Goal: Task Accomplishment & Management: Use online tool/utility

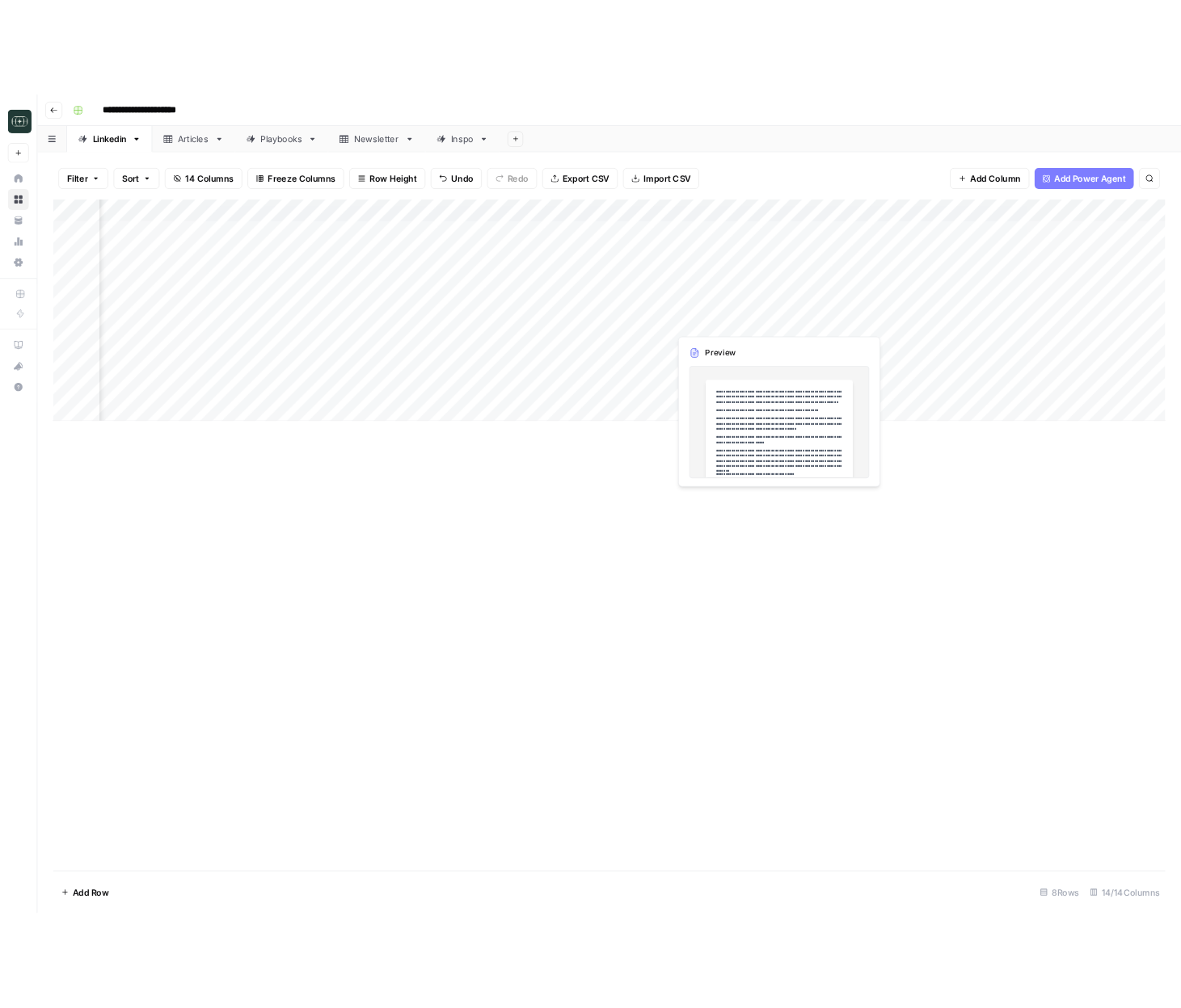
scroll to position [0, 221]
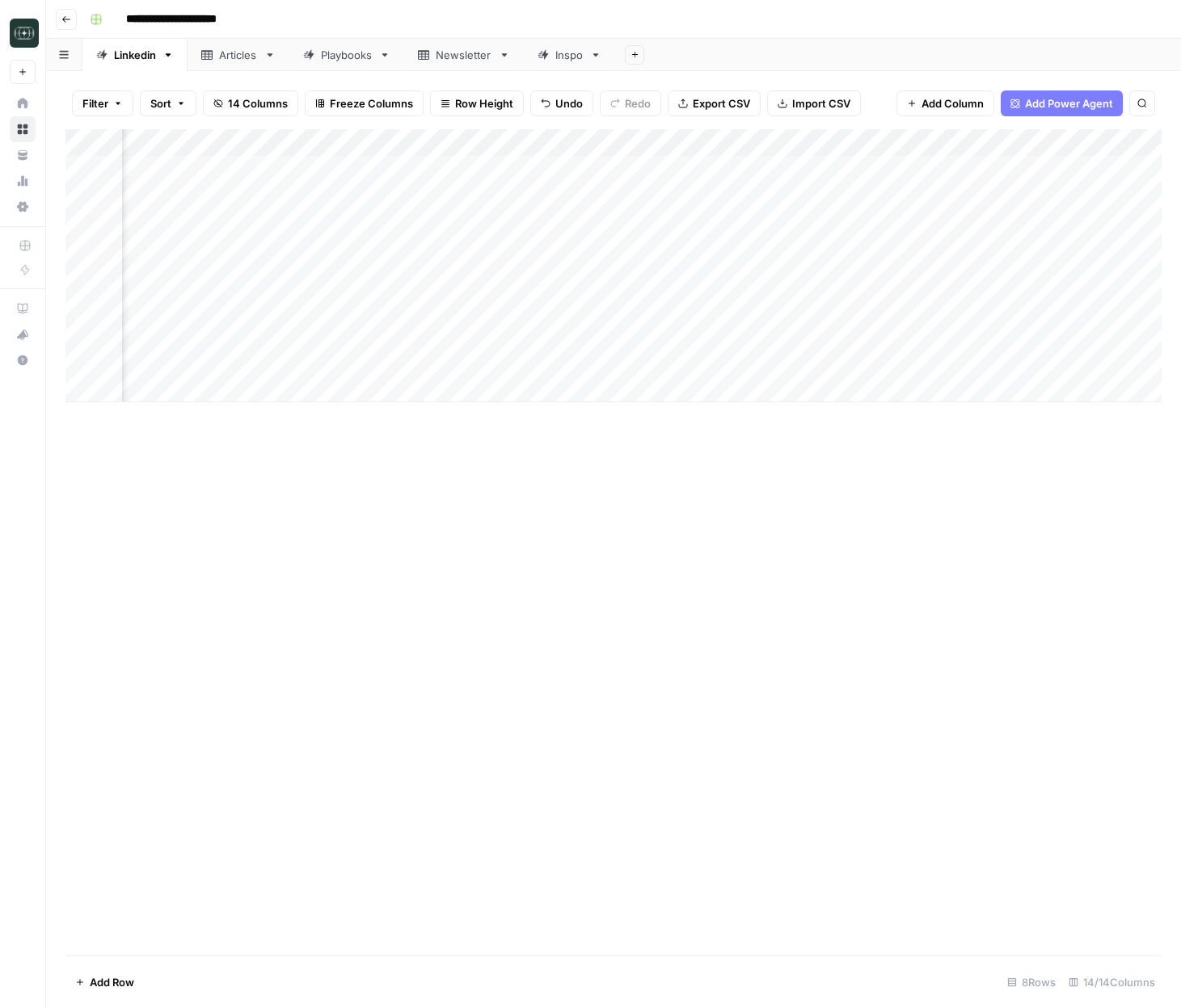
click at [961, 556] on div "Add Column" at bounding box center [613, 543] width 1095 height 827
click at [476, 574] on div "Add Column" at bounding box center [613, 543] width 1095 height 827
click at [848, 169] on div "Add Column" at bounding box center [608, 210] width 1086 height 164
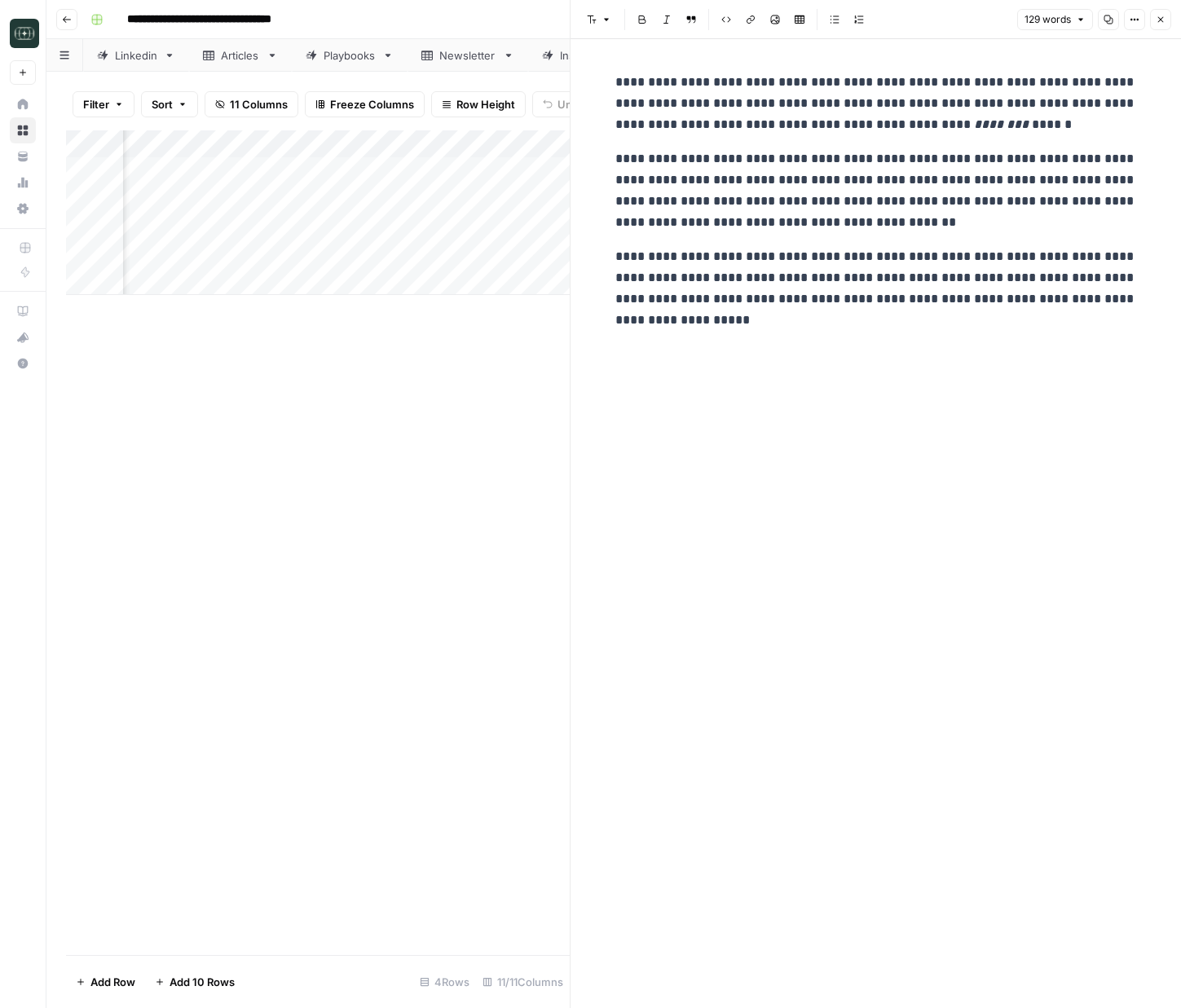
drag, startPoint x: 1162, startPoint y: 20, endPoint x: 1080, endPoint y: 178, distance: 178.0
click at [1163, 25] on button "Close" at bounding box center [1160, 19] width 21 height 21
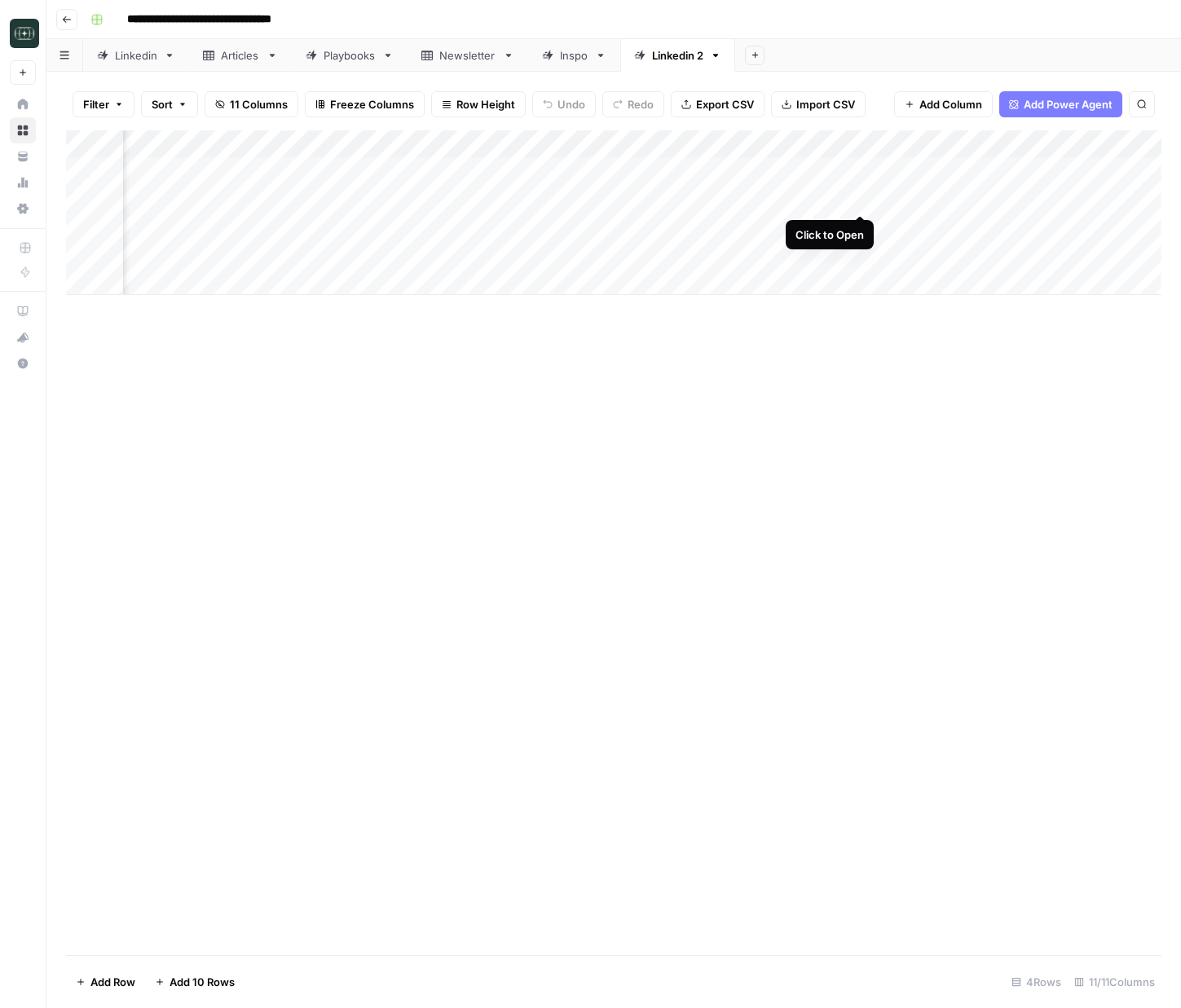
click at [858, 199] on div "Add Column" at bounding box center [613, 212] width 1096 height 165
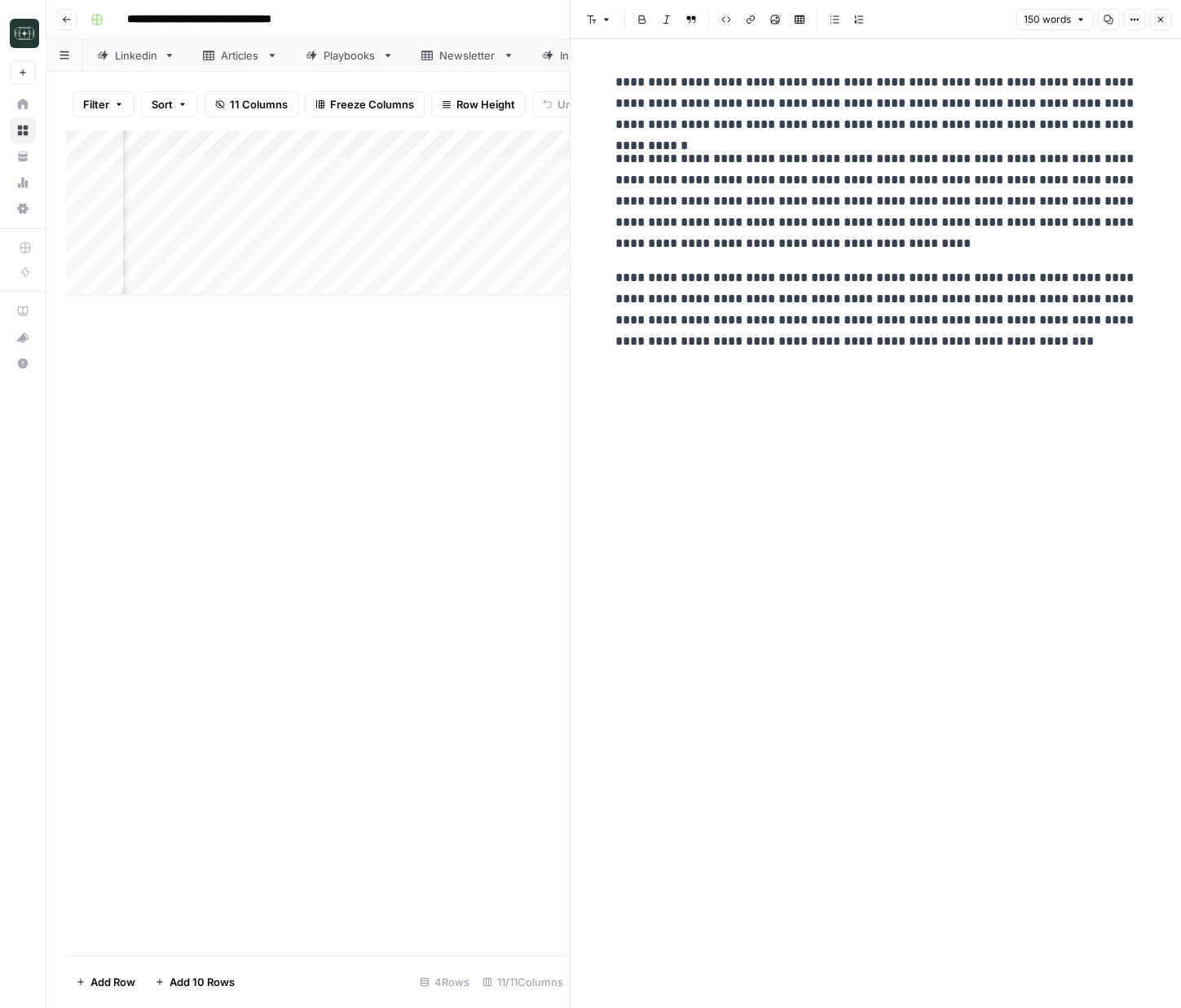
click at [1163, 20] on icon "button" at bounding box center [1161, 19] width 10 height 10
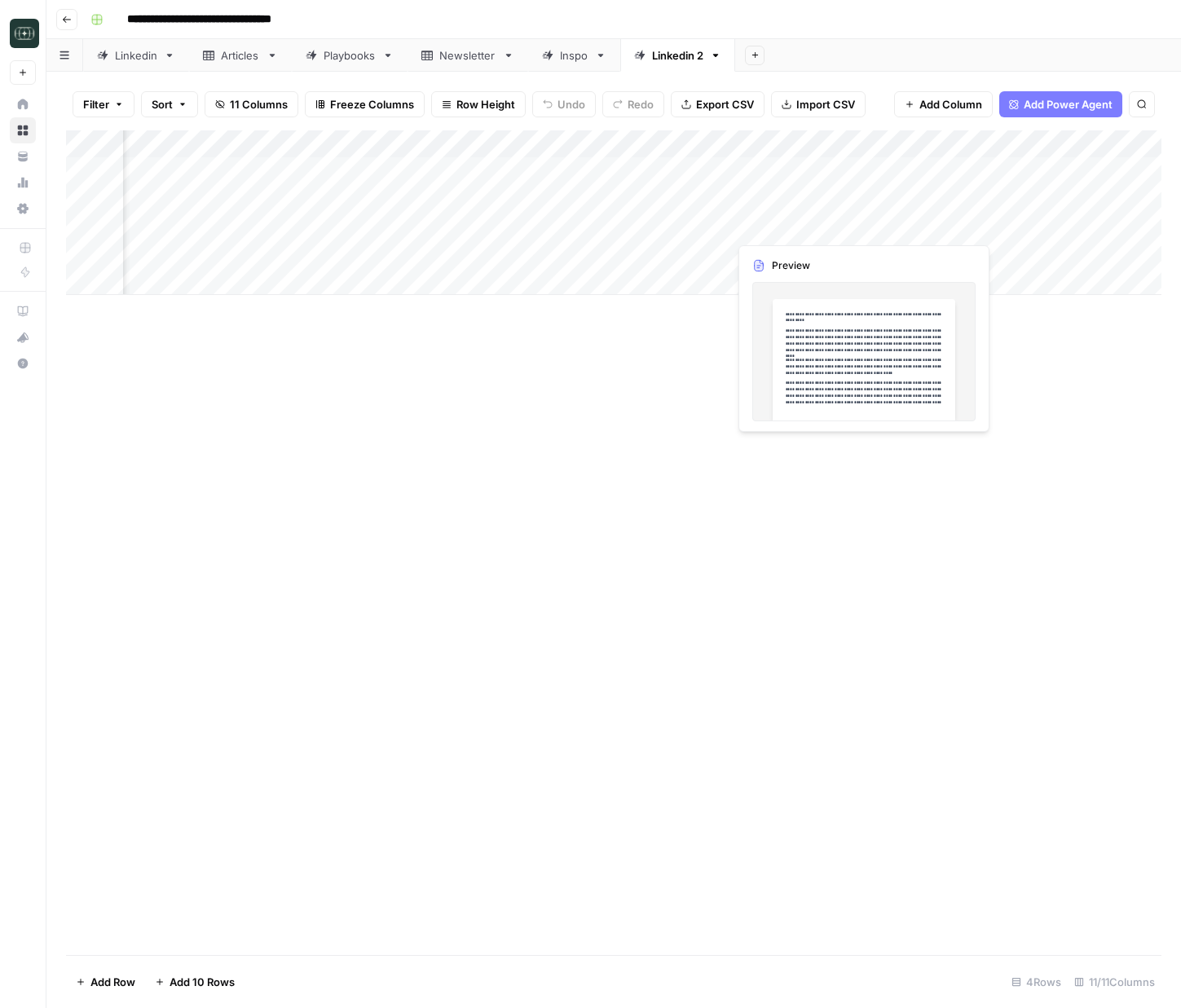
click at [860, 225] on div "Add Column" at bounding box center [613, 212] width 1096 height 165
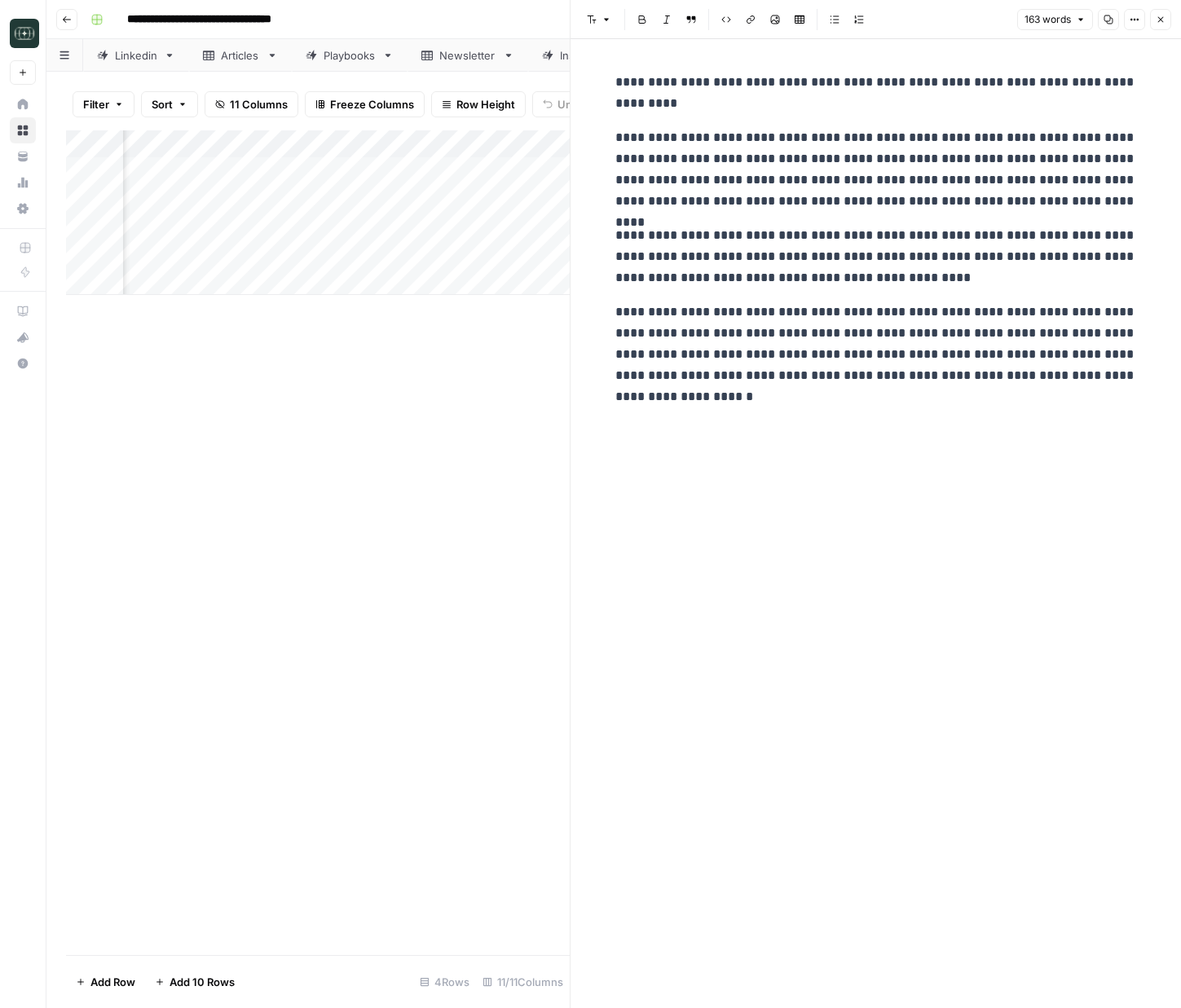
drag, startPoint x: 1167, startPoint y: 21, endPoint x: 1029, endPoint y: 258, distance: 274.2
click at [1168, 26] on button "Close" at bounding box center [1160, 19] width 21 height 21
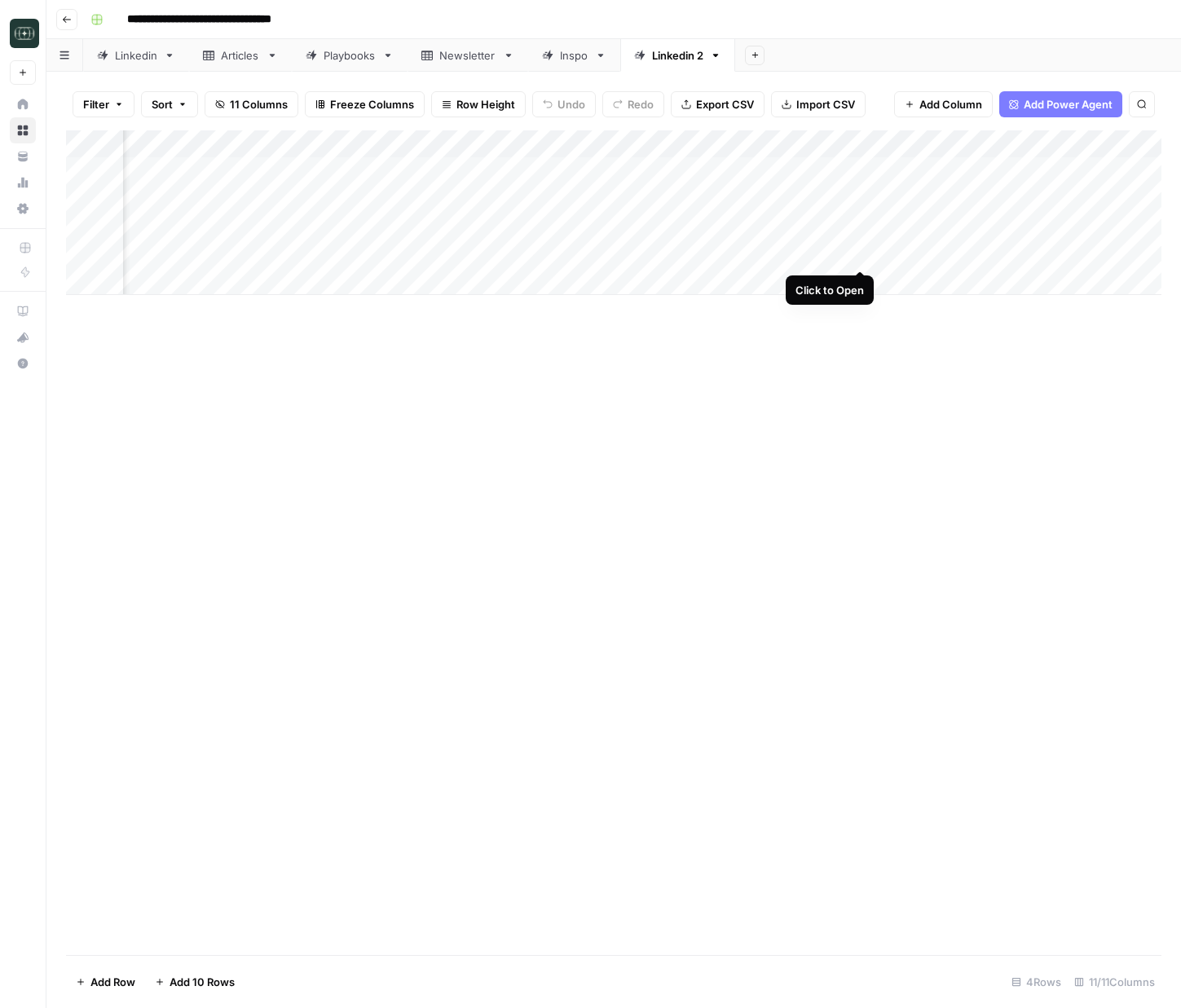
click at [856, 255] on div "Add Column" at bounding box center [613, 212] width 1096 height 165
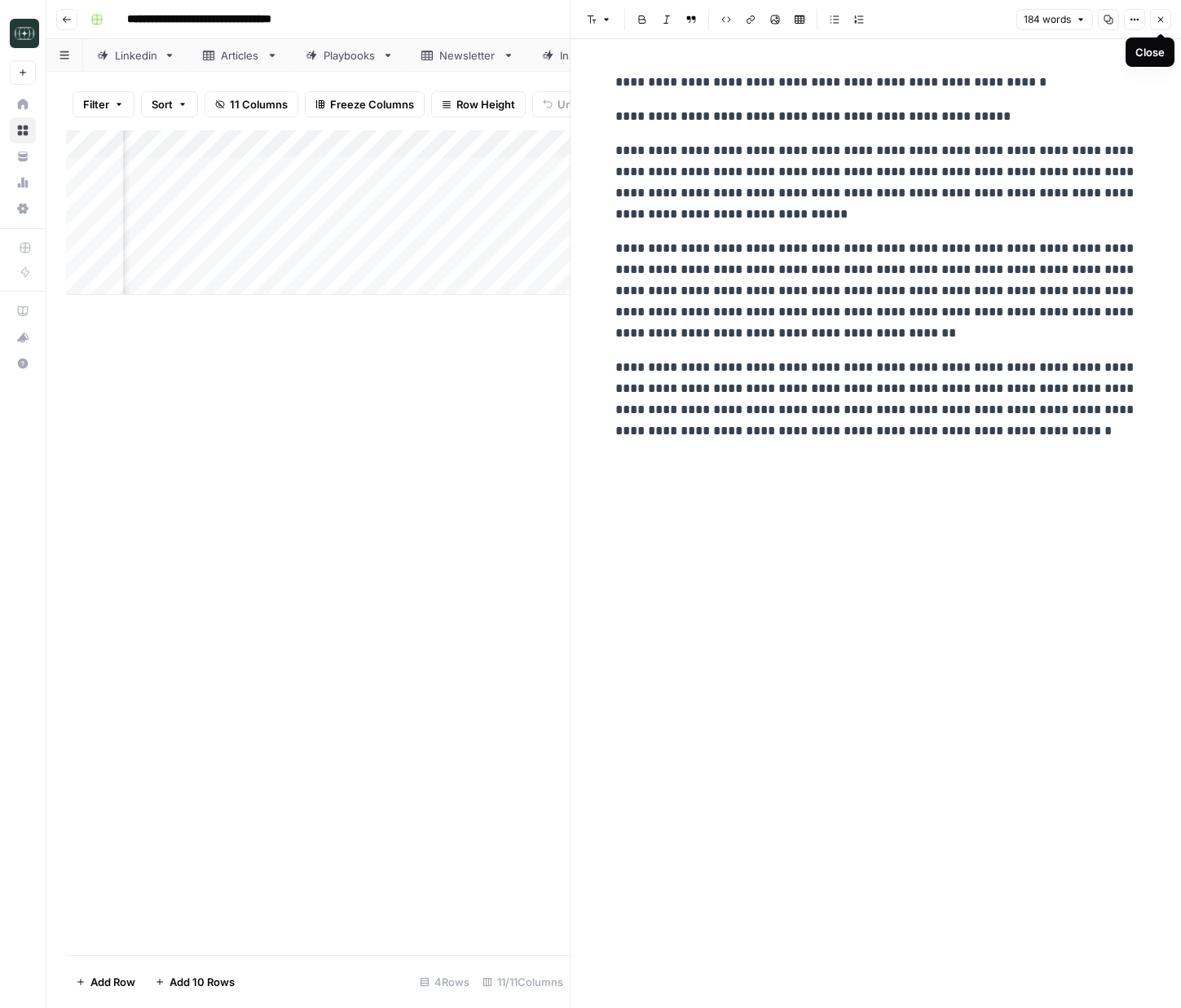
click at [1162, 18] on icon "button" at bounding box center [1161, 19] width 6 height 6
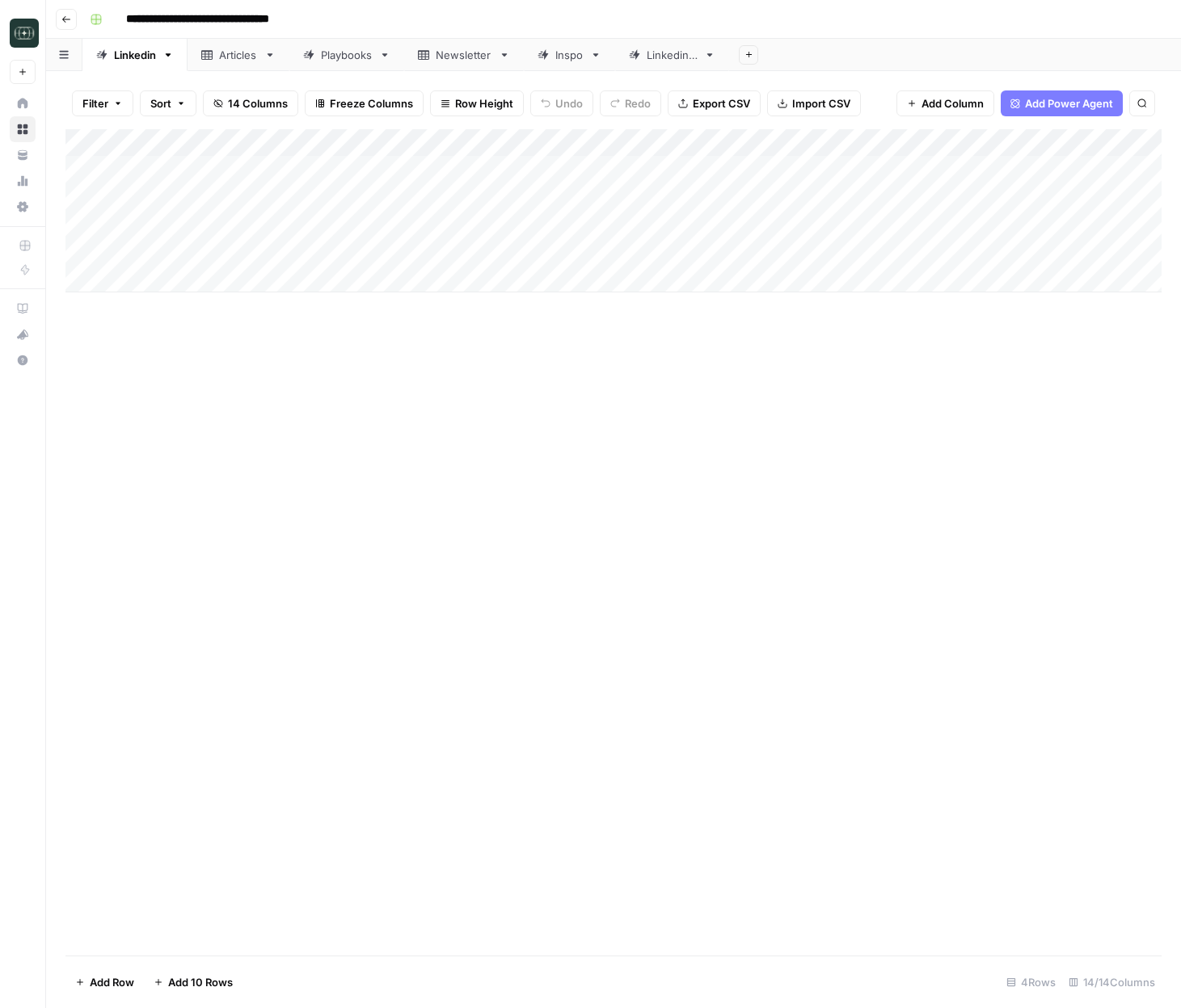
click at [679, 63] on link "Linkedin 2" at bounding box center [672, 55] width 114 height 33
click at [949, 169] on div "Add Column" at bounding box center [613, 210] width 1095 height 164
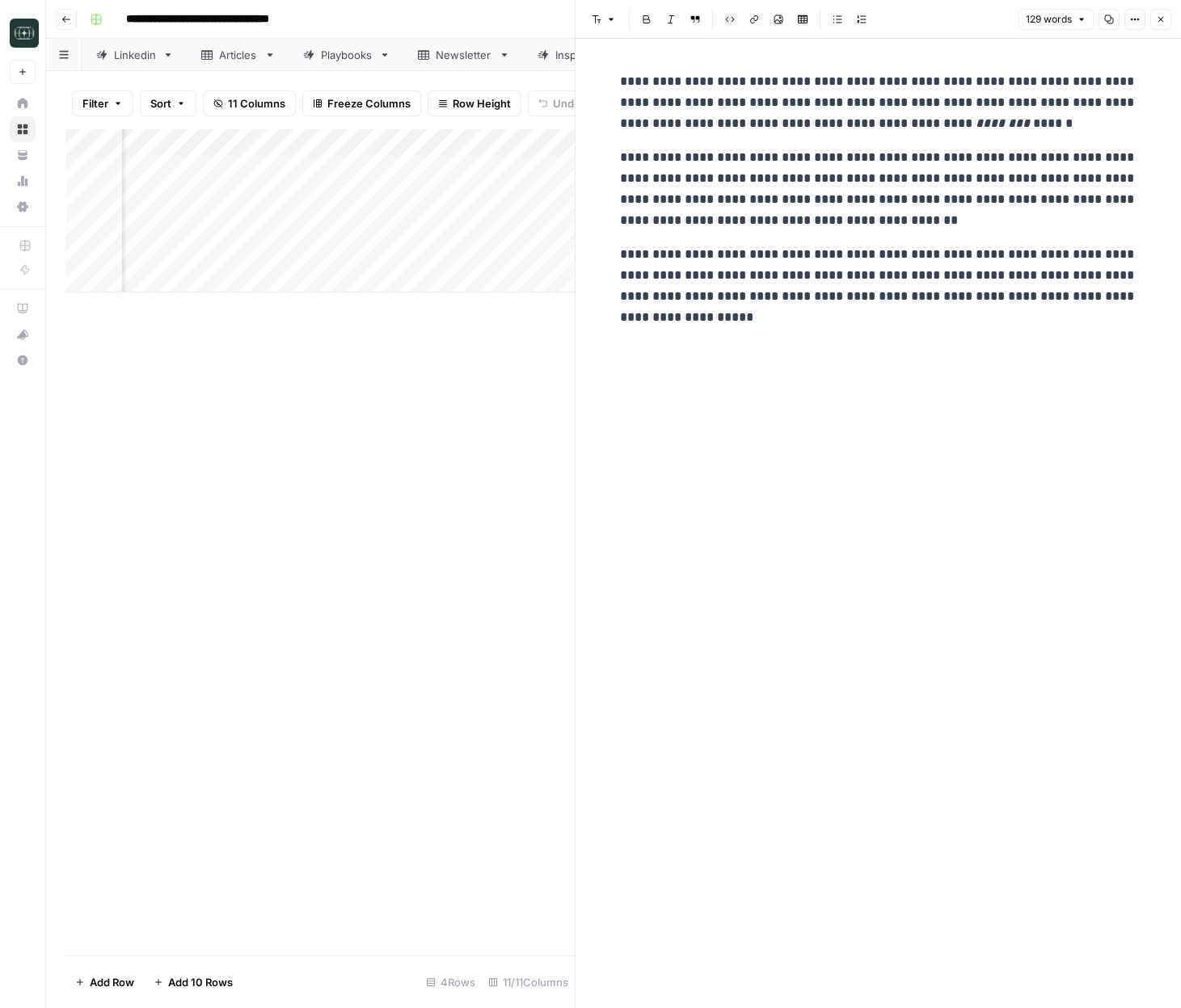
click at [1154, 18] on button "Close" at bounding box center [1160, 19] width 21 height 21
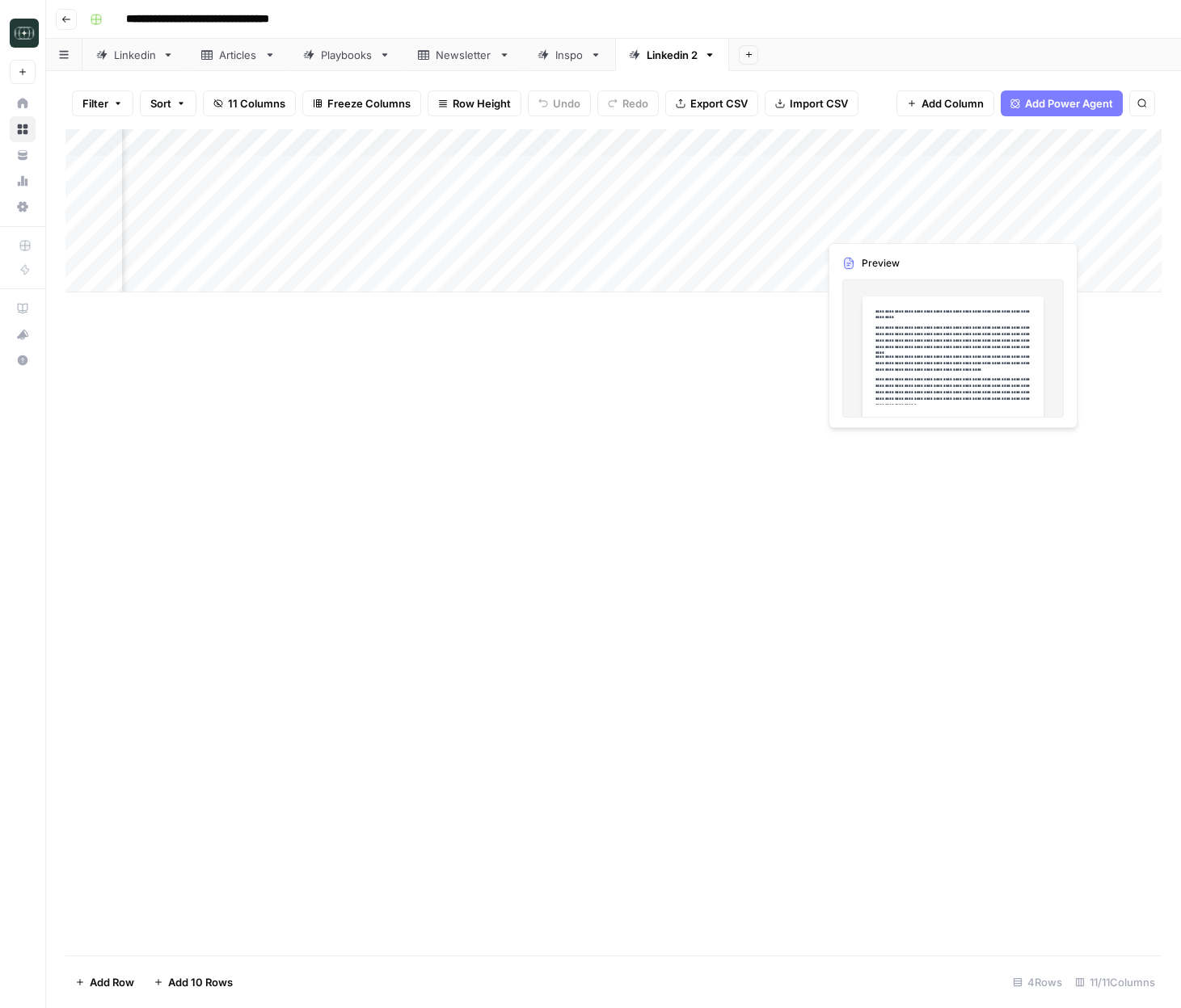
click at [872, 195] on div "Add Column" at bounding box center [613, 210] width 1095 height 164
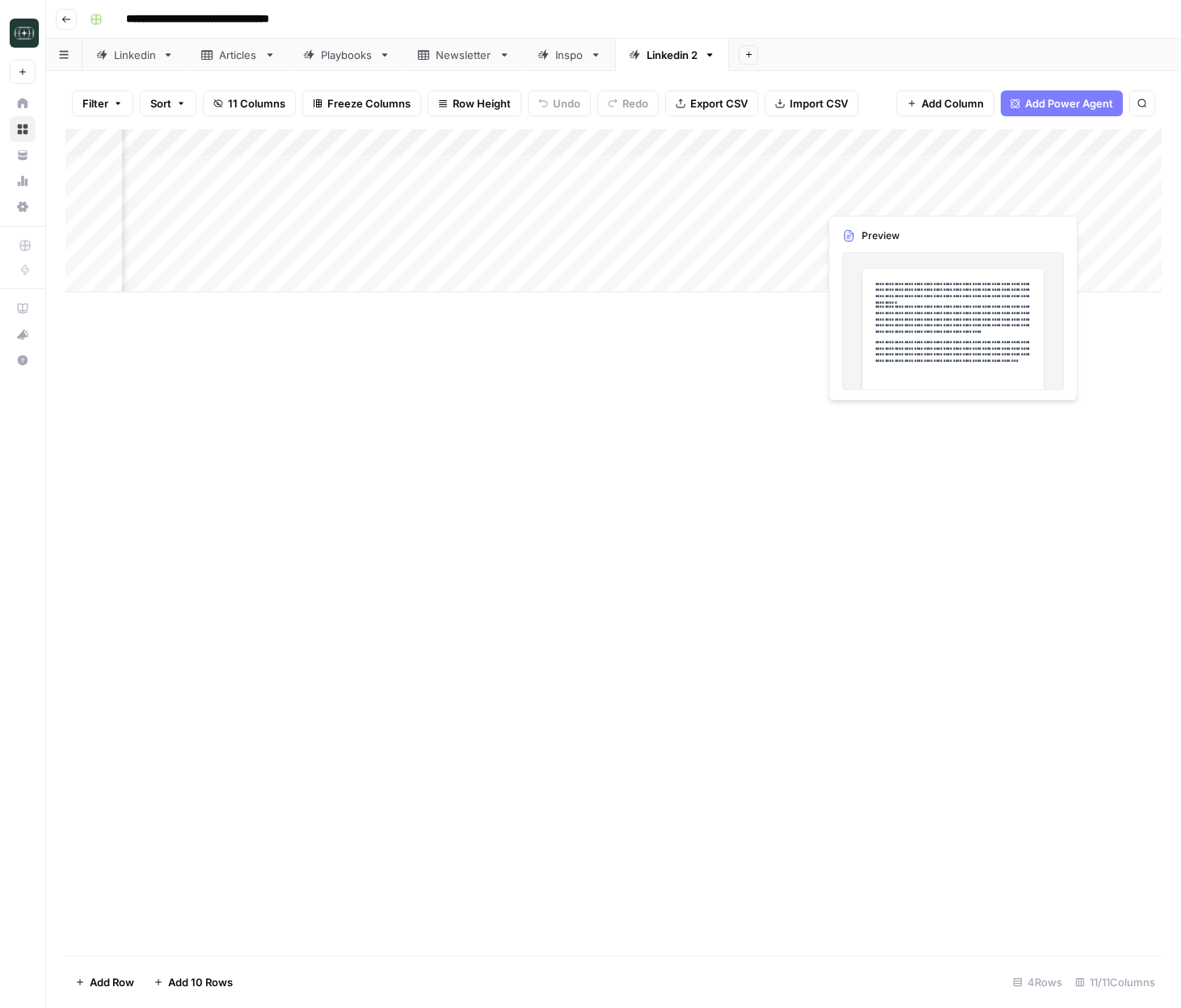
click at [872, 195] on div "Add Column" at bounding box center [613, 210] width 1095 height 164
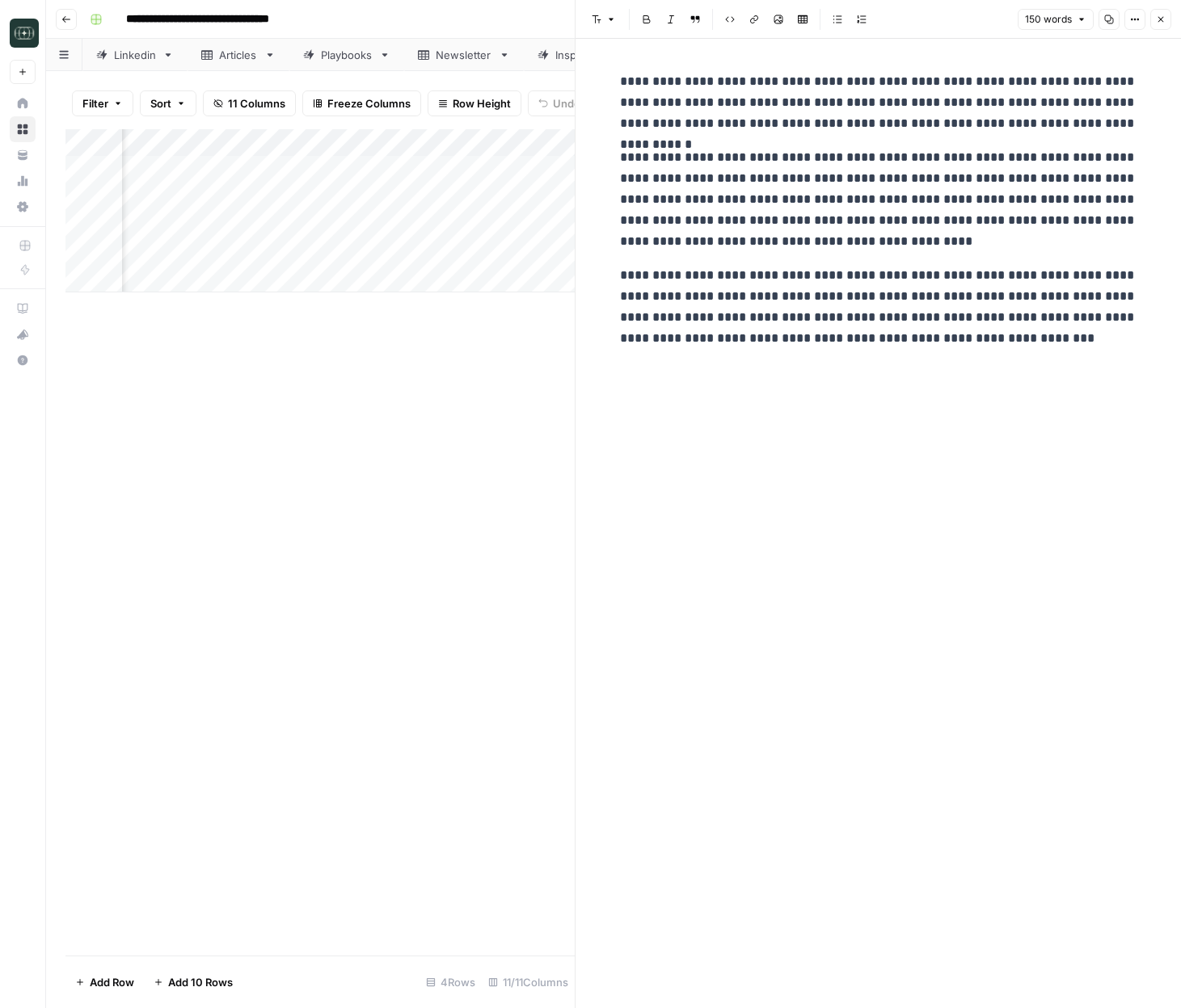
click at [911, 193] on div at bounding box center [892, 197] width 148 height 30
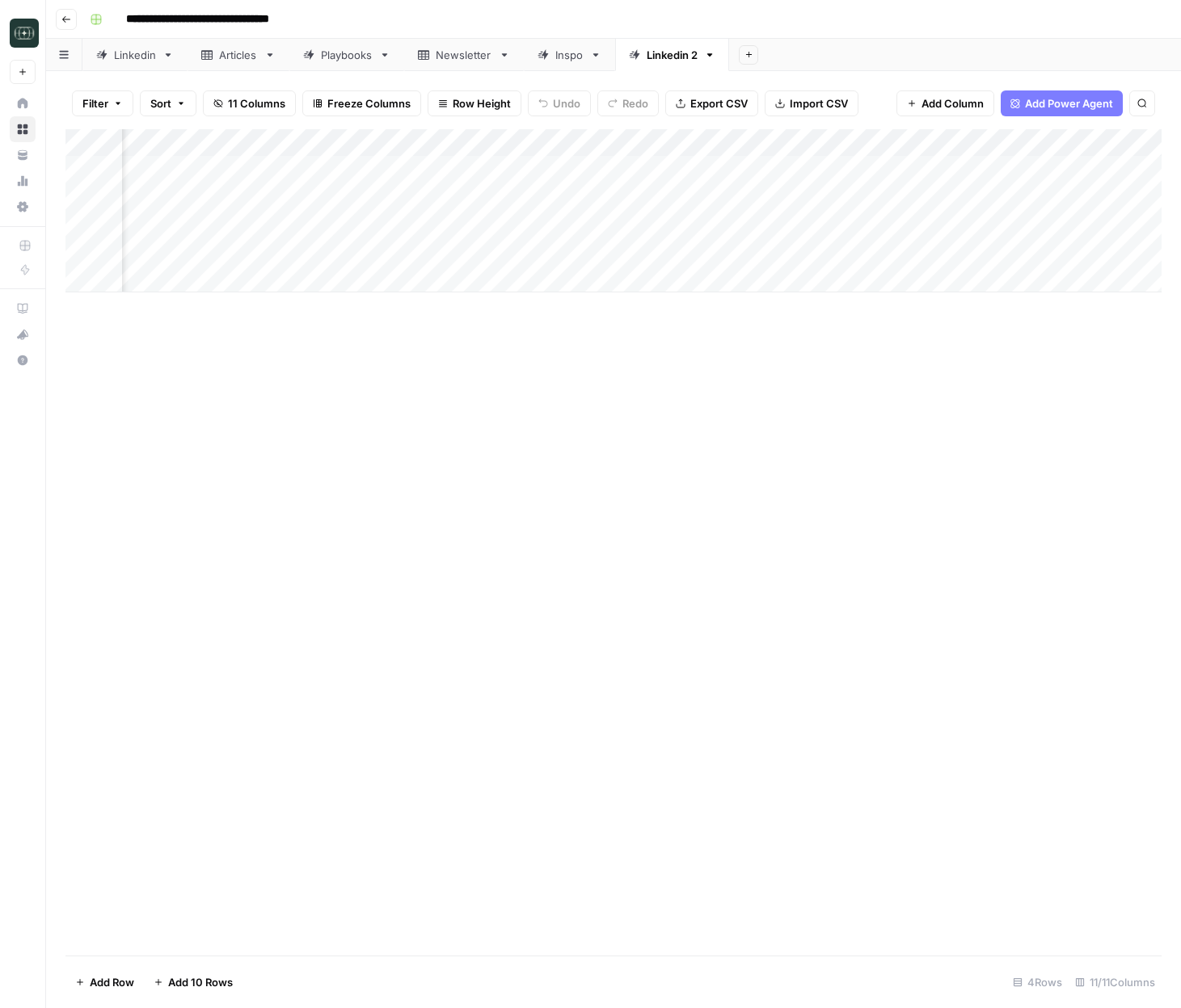
click at [805, 148] on div "Add Column" at bounding box center [613, 210] width 1095 height 164
click at [842, 183] on span "All Rows" at bounding box center [861, 179] width 101 height 16
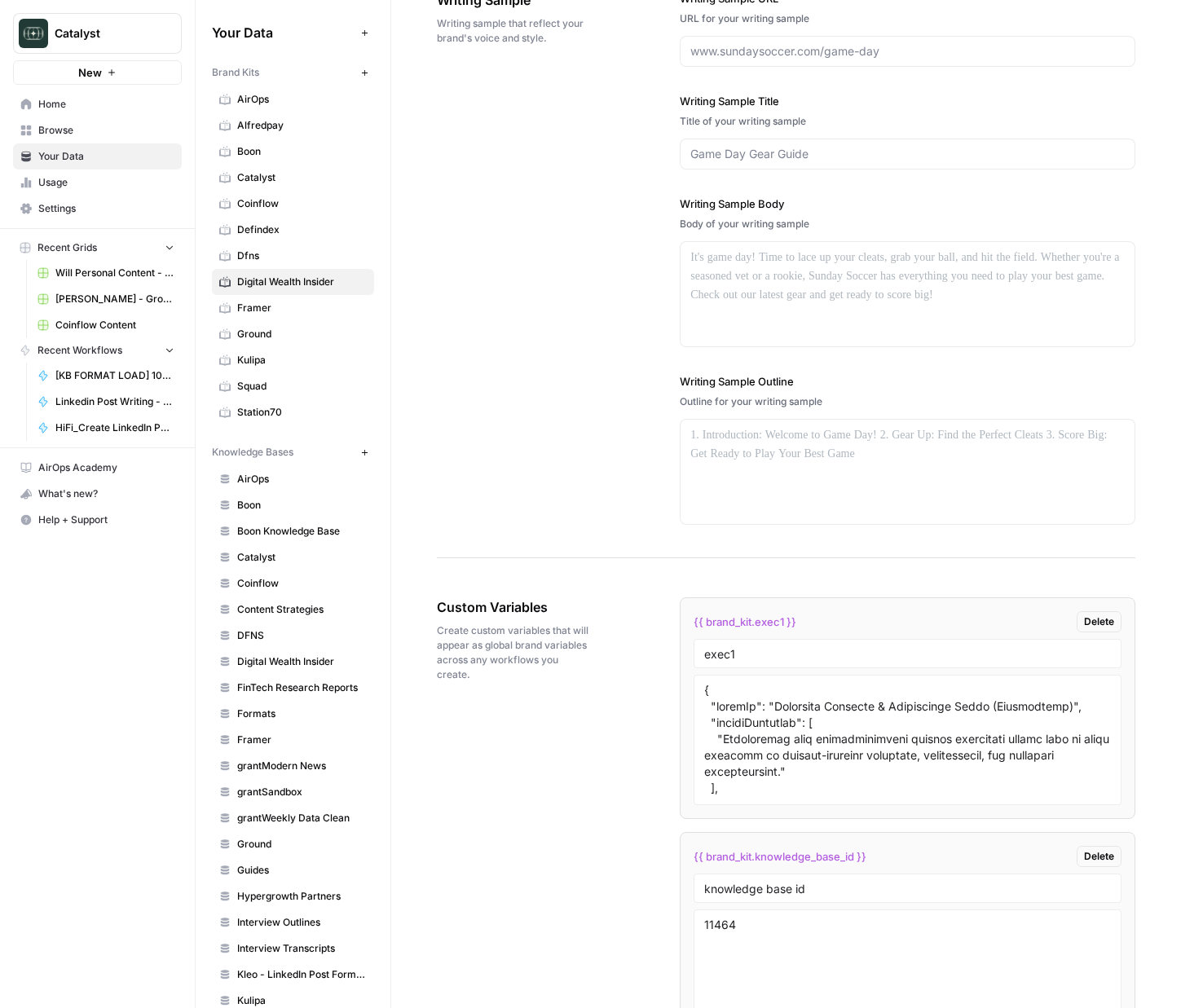
scroll to position [2060, 0]
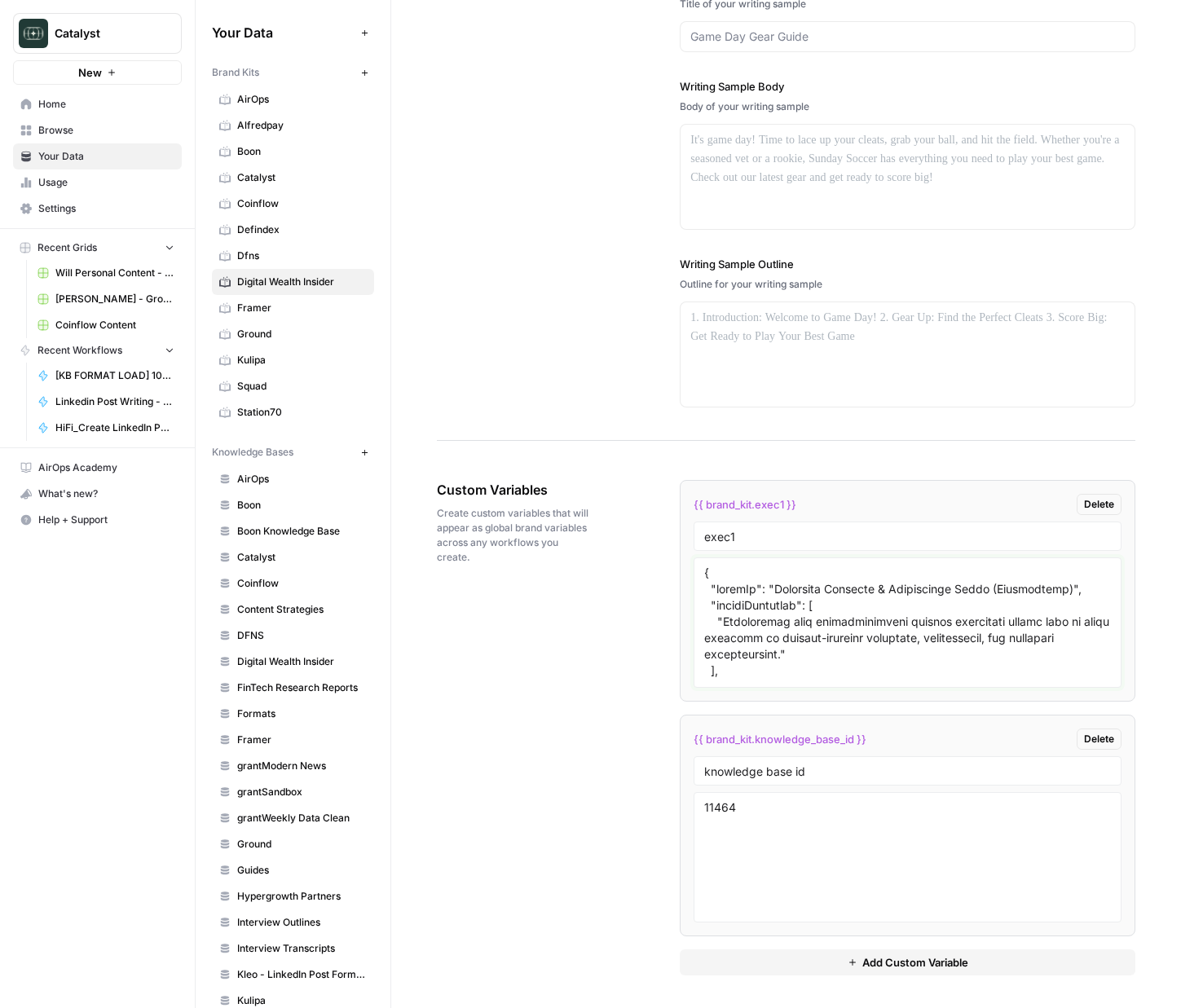
click at [863, 609] on textarea at bounding box center [907, 622] width 407 height 116
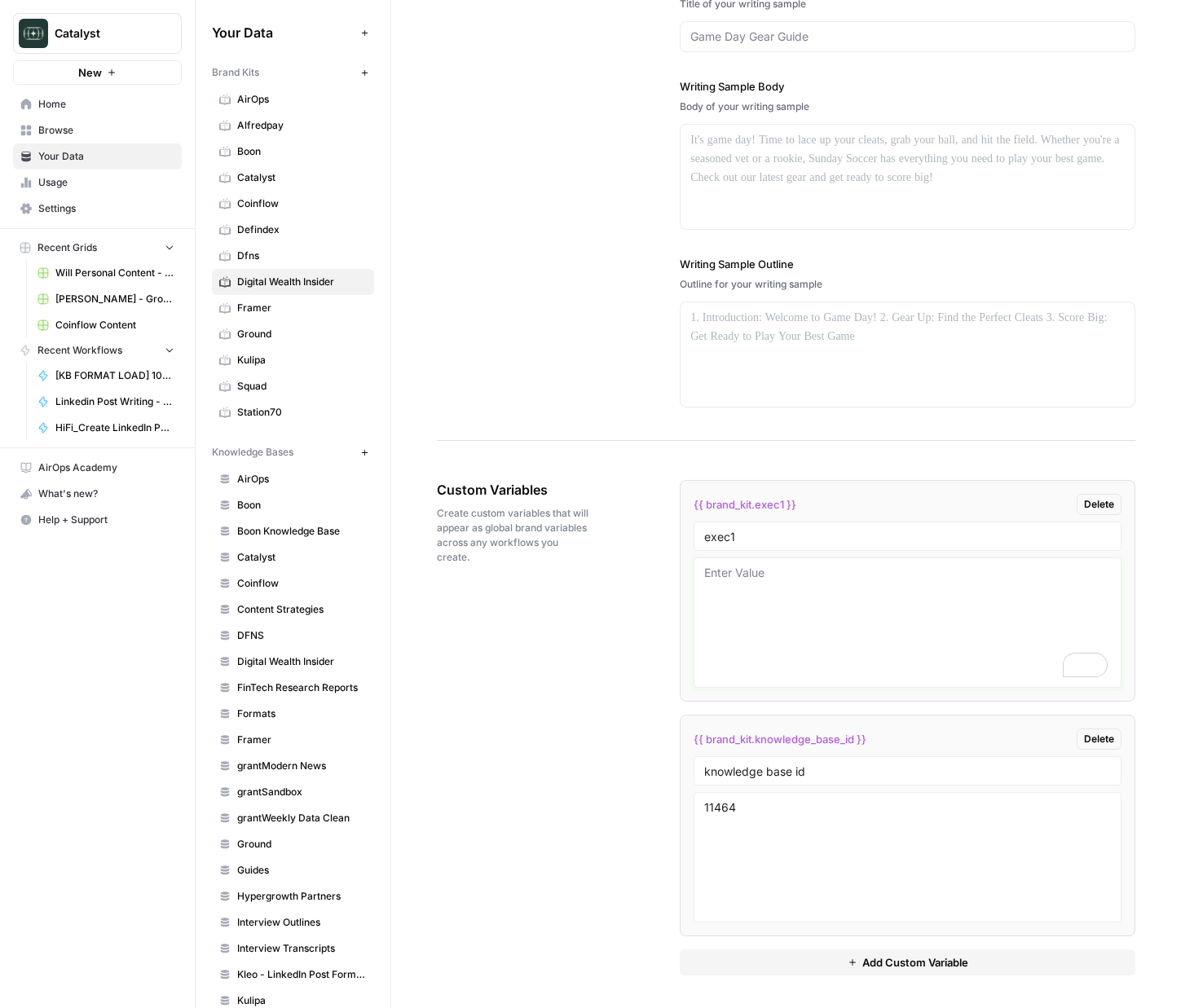
paste textarea "{ "loremIp": "Dolorsita Consecte & Adipiscinge Seddo (Eiusmodtemp)", "incidiDun…"
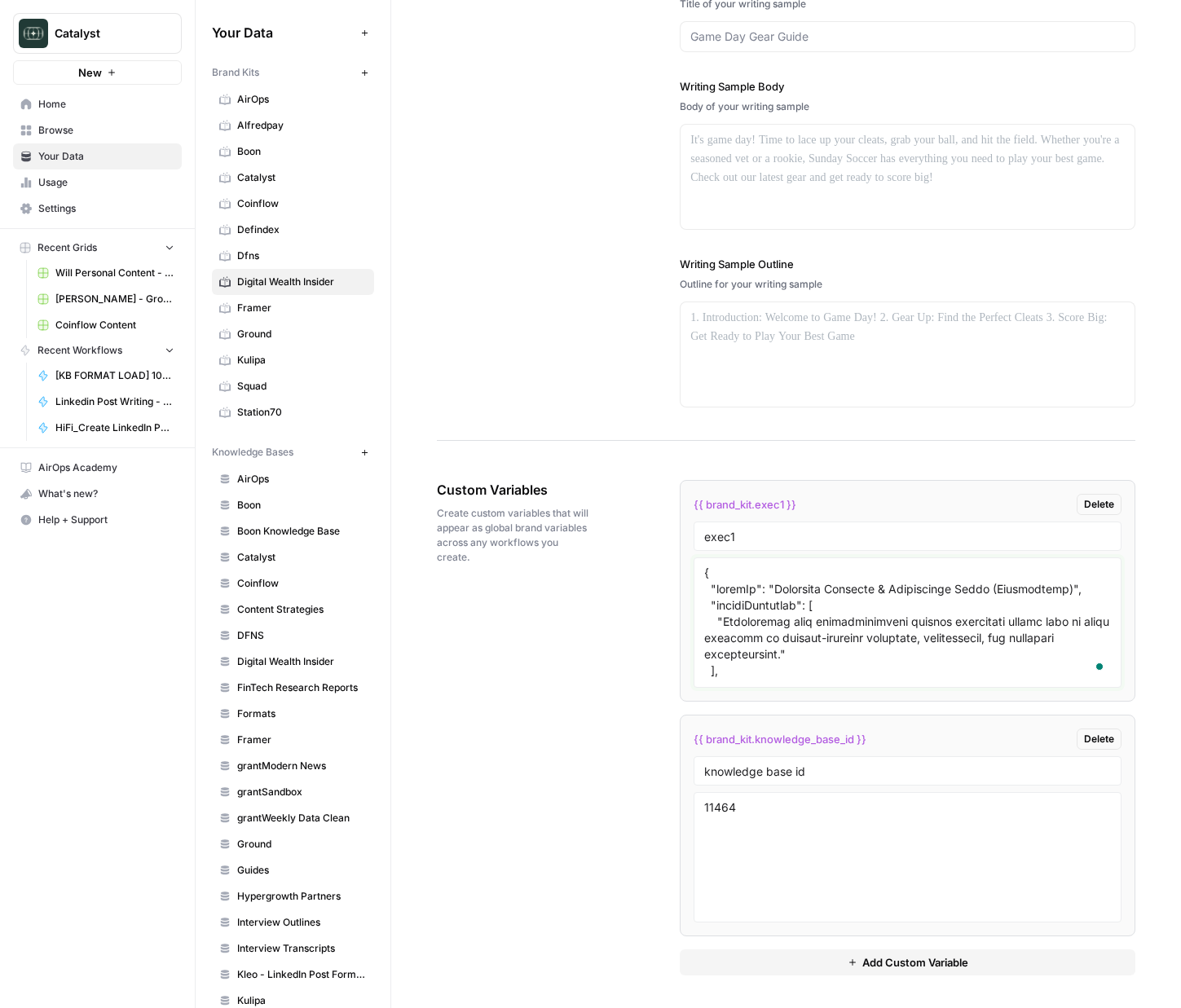
scroll to position [3664, 0]
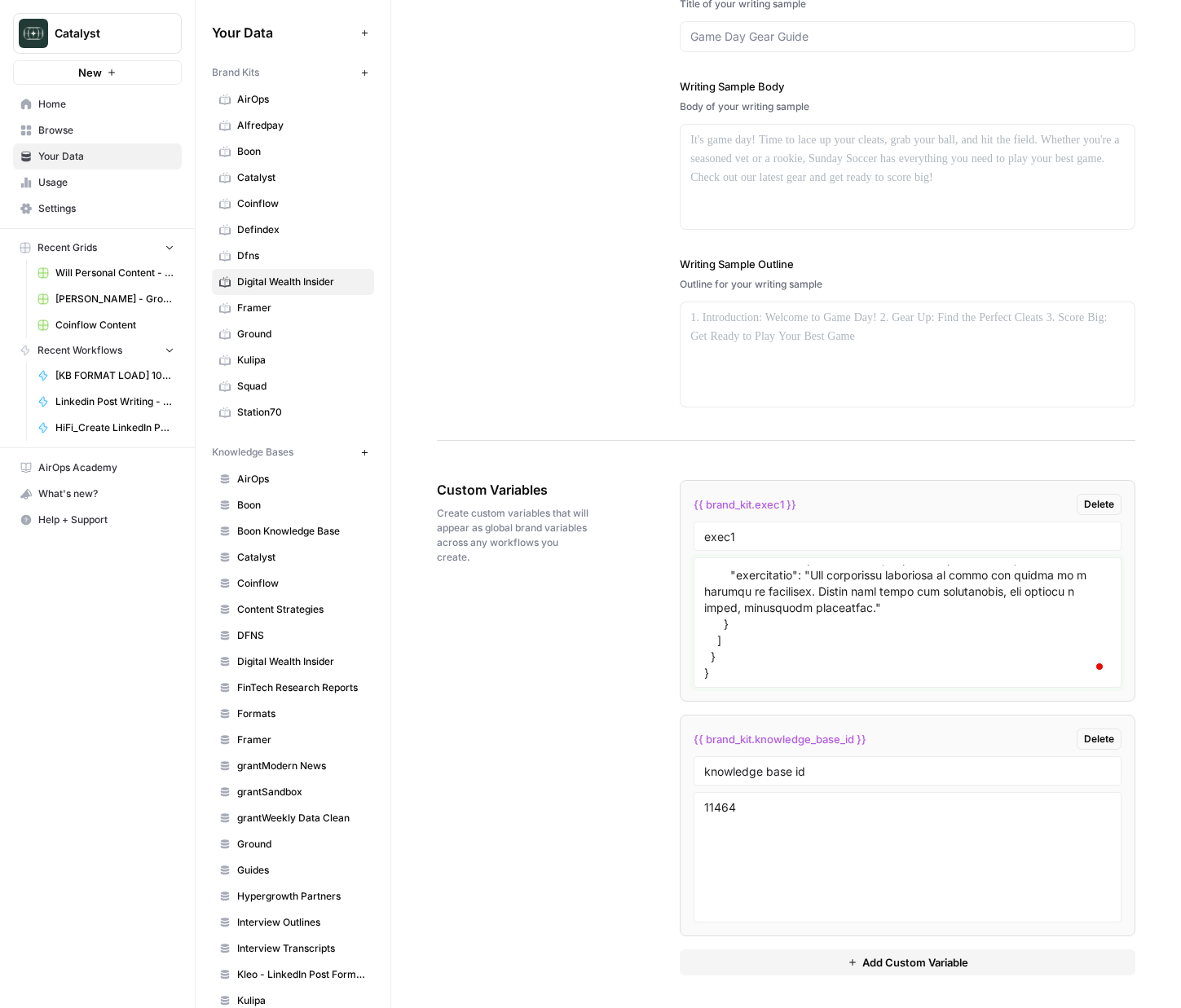
type textarea "{ "loremIp": "Dolorsita Consecte & Adipiscinge Seddo (Eiusmodtemp)", "incidiDun…"
click at [617, 696] on div "Custom Variables Create custom variables that will appear as global brand varia…" at bounding box center [786, 727] width 699 height 561
click at [891, 940] on div "{{ brand_kit.exec1 }} Delete exec1 {{ brand_kit.knowledge_base_id }} Delete kno…" at bounding box center [907, 727] width 456 height 496
click at [898, 902] on textarea "11464" at bounding box center [907, 857] width 407 height 116
click at [916, 955] on span "Add Custom Variable" at bounding box center [915, 961] width 106 height 16
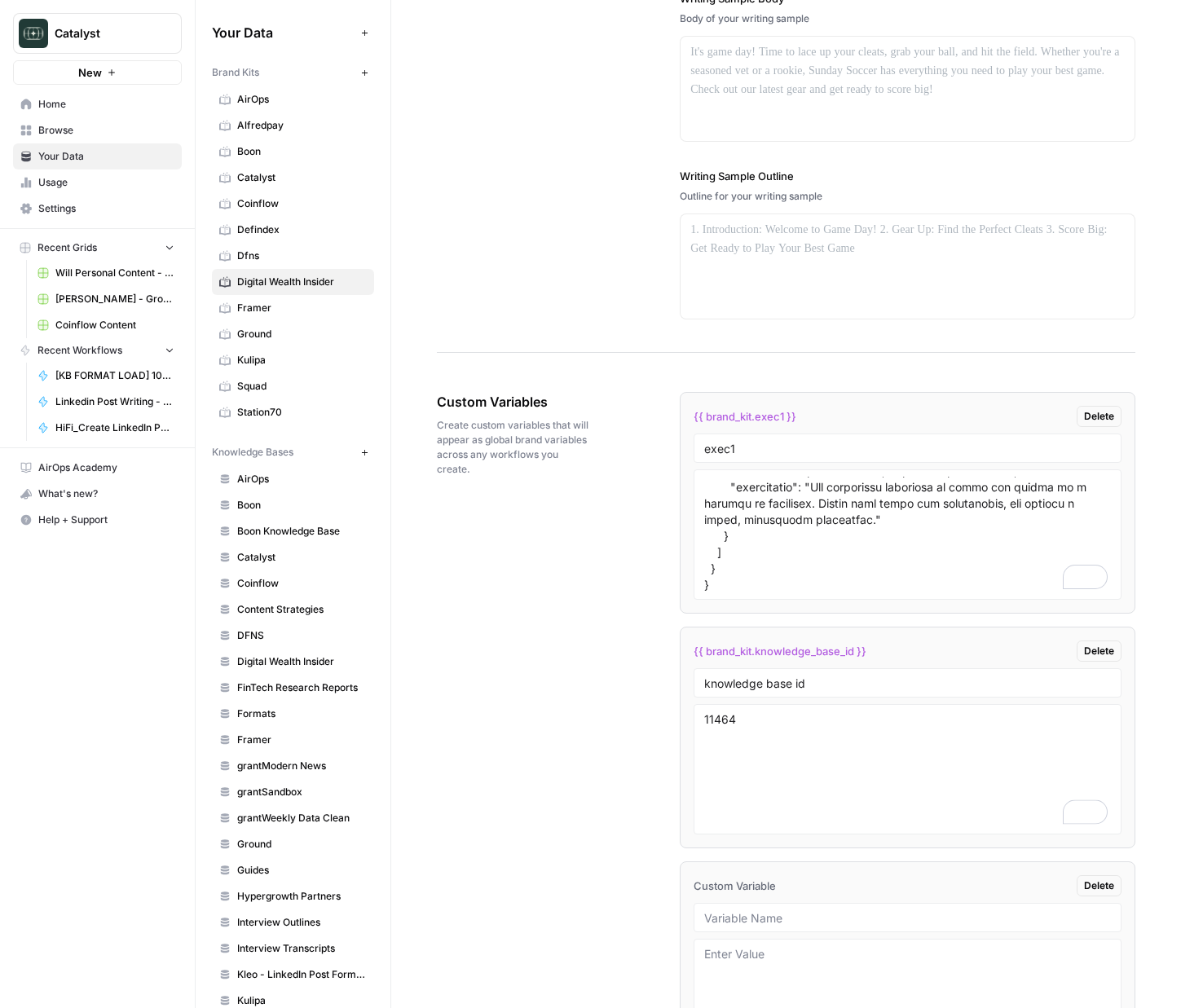
scroll to position [2167, 0]
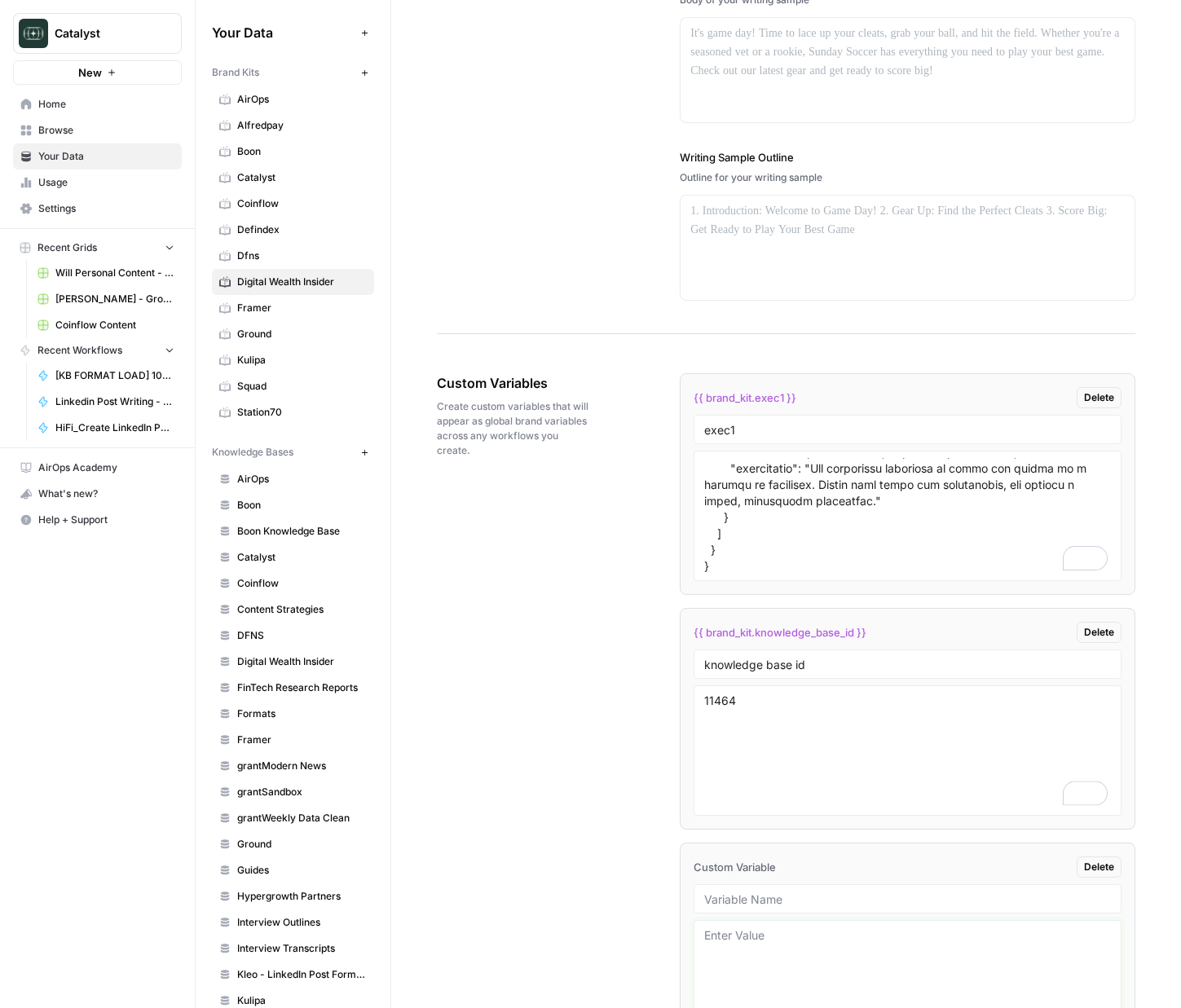
click at [866, 949] on textarea at bounding box center [907, 984] width 407 height 116
drag, startPoint x: 645, startPoint y: 529, endPoint x: 481, endPoint y: 392, distance: 213.7
click at [645, 529] on div "Custom Variables Create custom variables that will appear as global brand varia…" at bounding box center [786, 738] width 699 height 795
click at [101, 106] on span "Home" at bounding box center [106, 104] width 136 height 14
